Goal: Information Seeking & Learning: Find specific fact

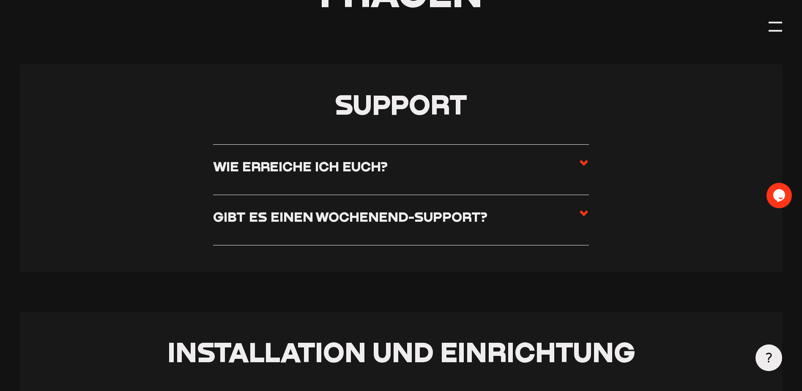
scroll to position [169, 0]
click at [384, 161] on h3 "Wie erreiche ich euch?" at bounding box center [300, 165] width 175 height 16
click at [0, 0] on input "Wie erreiche ich euch?" at bounding box center [0, 0] width 0 height 0
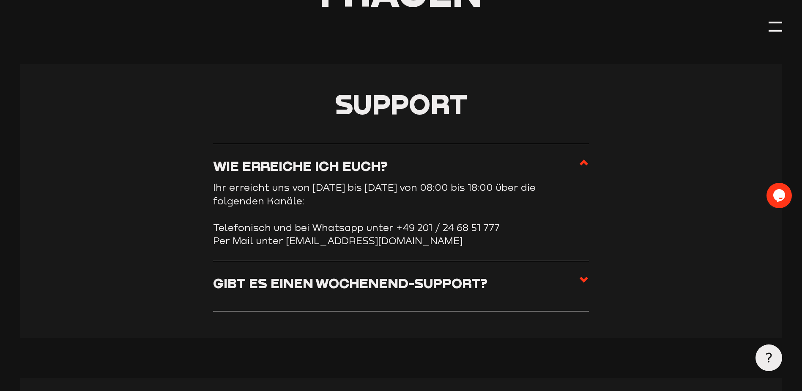
click at [329, 292] on label "Gibt es einen Wochenend-Support?" at bounding box center [401, 285] width 376 height 23
click at [0, 0] on input "Gibt es einen Wochenend-Support?" at bounding box center [0, 0] width 0 height 0
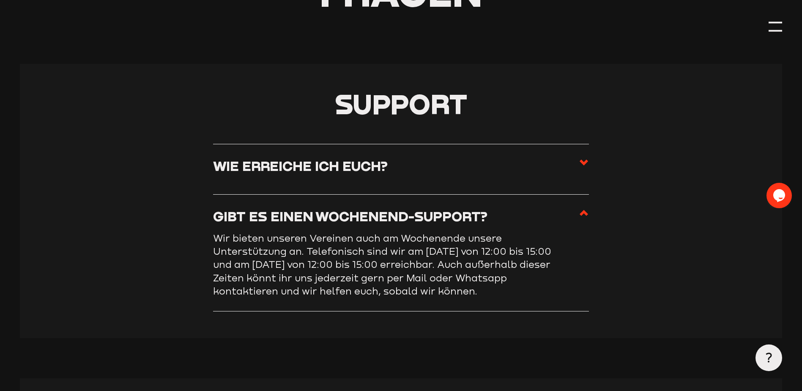
click at [583, 218] on icon at bounding box center [584, 213] width 10 height 10
click at [0, 0] on input "Gibt es einen Wochenend-Support?" at bounding box center [0, 0] width 0 height 0
click at [520, 209] on label "Gibt es einen Wochenend-Support?" at bounding box center [401, 219] width 376 height 23
click at [0, 0] on input "Gibt es einen Wochenend-Support?" at bounding box center [0, 0] width 0 height 0
click at [430, 211] on h3 "Gibt es einen Wochenend-Support?" at bounding box center [350, 216] width 274 height 16
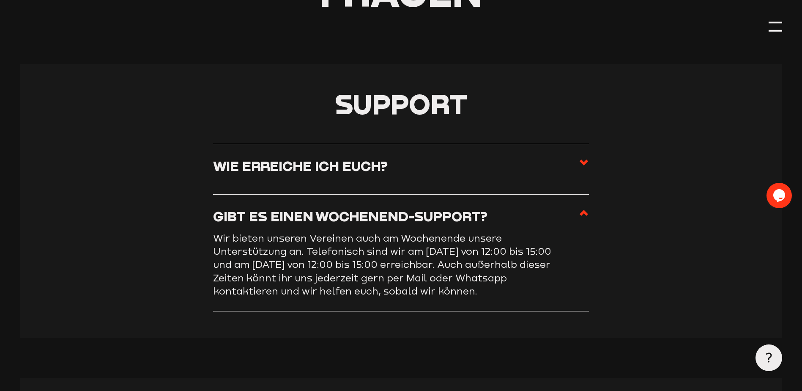
click at [0, 0] on input "Gibt es einen Wochenend-Support?" at bounding box center [0, 0] width 0 height 0
click at [576, 211] on label "Gibt es einen Wochenend-Support?" at bounding box center [401, 219] width 376 height 23
click at [0, 0] on input "Gibt es einen Wochenend-Support?" at bounding box center [0, 0] width 0 height 0
click at [582, 213] on icon at bounding box center [584, 213] width 10 height 10
click at [0, 0] on input "Gibt es einen Wochenend-Support?" at bounding box center [0, 0] width 0 height 0
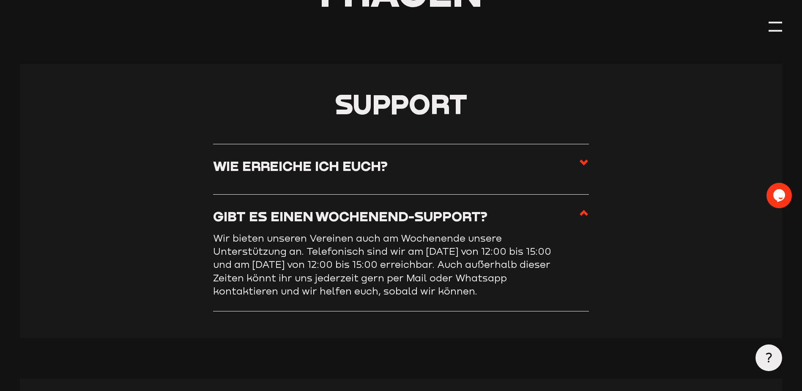
click at [470, 151] on li "Wie erreiche ich euch? Ihr erreicht uns von [DATE] bis [DATE] von 08:00 bis 18:…" at bounding box center [401, 169] width 376 height 51
click at [403, 166] on label "Wie erreiche ich euch?" at bounding box center [401, 168] width 376 height 23
click at [0, 0] on input "Wie erreiche ich euch?" at bounding box center [0, 0] width 0 height 0
